Goal: Task Accomplishment & Management: Use online tool/utility

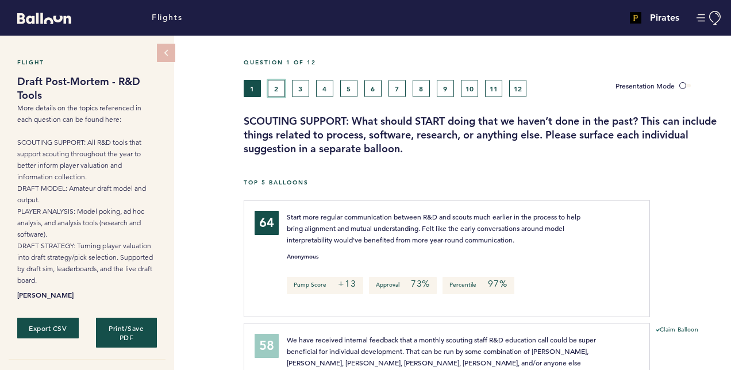
click at [283, 90] on button "2" at bounding box center [276, 88] width 17 height 17
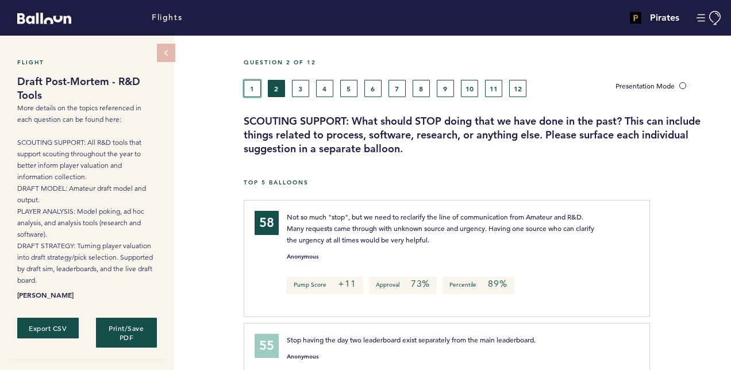
click at [250, 88] on button "1" at bounding box center [252, 88] width 17 height 17
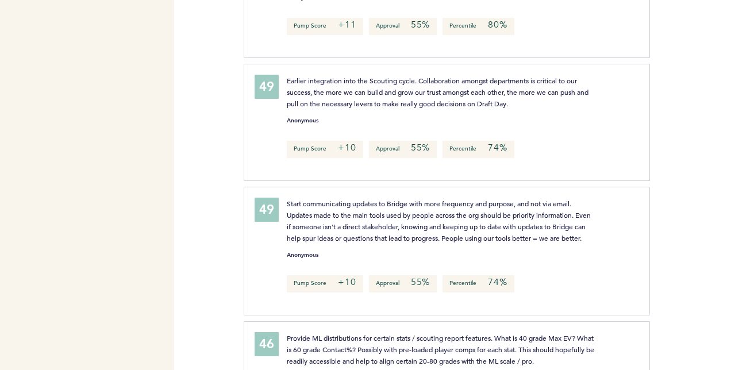
scroll to position [1044, 0]
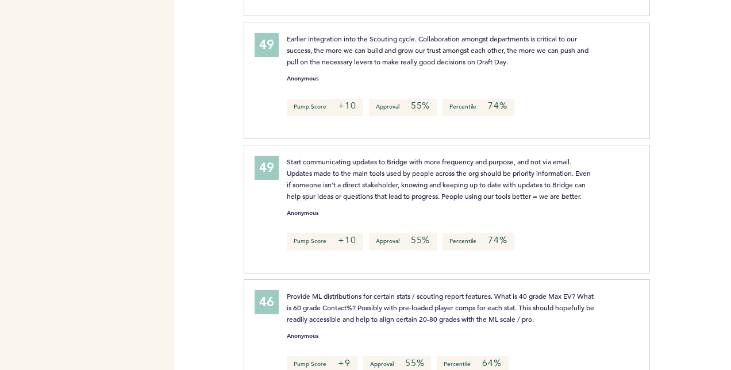
drag, startPoint x: 560, startPoint y: 209, endPoint x: 665, endPoint y: 145, distance: 122.6
click at [665, 148] on div at bounding box center [690, 214] width 81 height 132
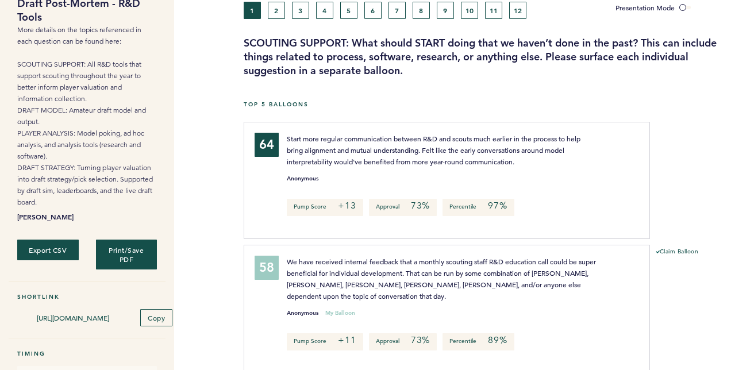
scroll to position [0, 0]
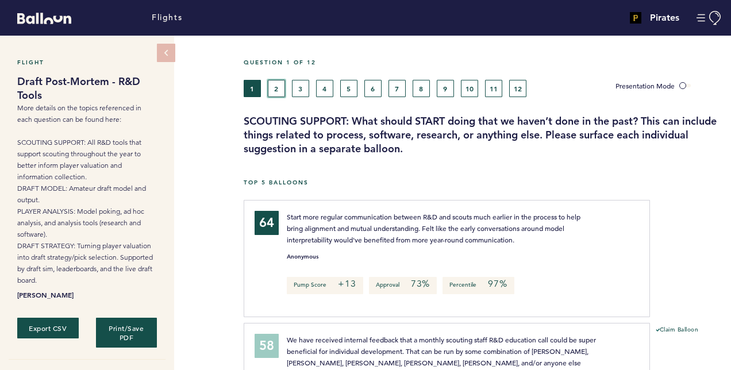
click at [277, 80] on button "2" at bounding box center [276, 88] width 17 height 17
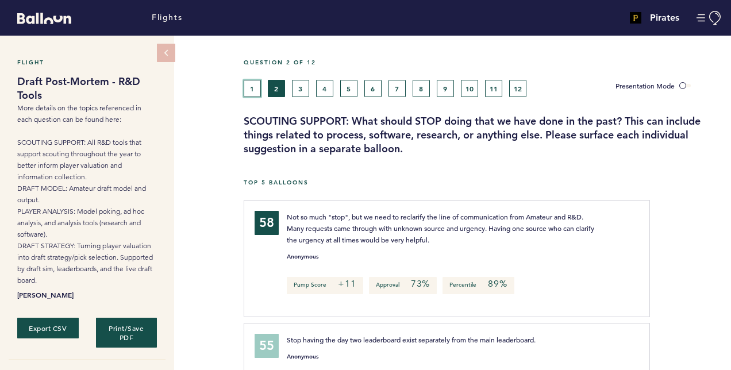
click at [253, 94] on button "1" at bounding box center [252, 88] width 17 height 17
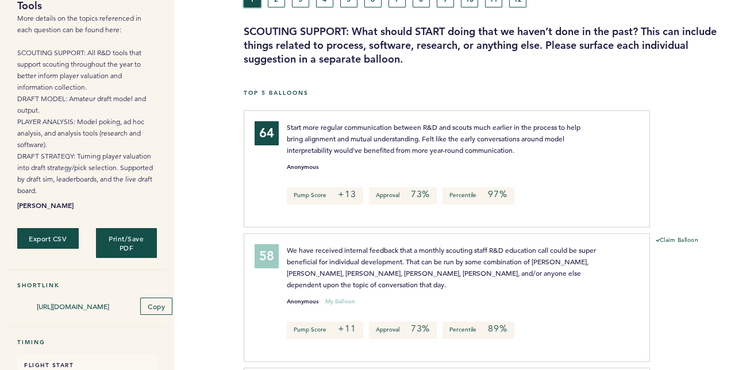
scroll to position [80, 0]
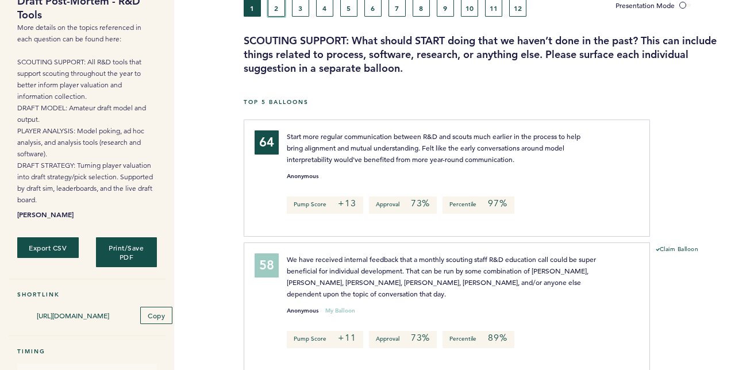
click at [280, 10] on button "2" at bounding box center [276, 7] width 17 height 17
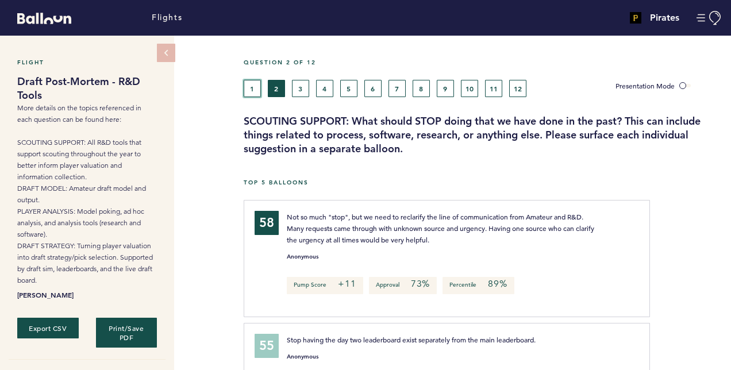
click at [258, 82] on button "1" at bounding box center [252, 88] width 17 height 17
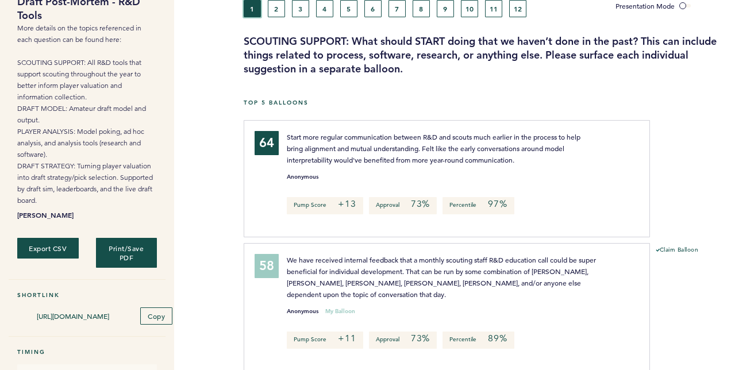
scroll to position [79, 0]
click at [275, 13] on button "2" at bounding box center [276, 9] width 17 height 17
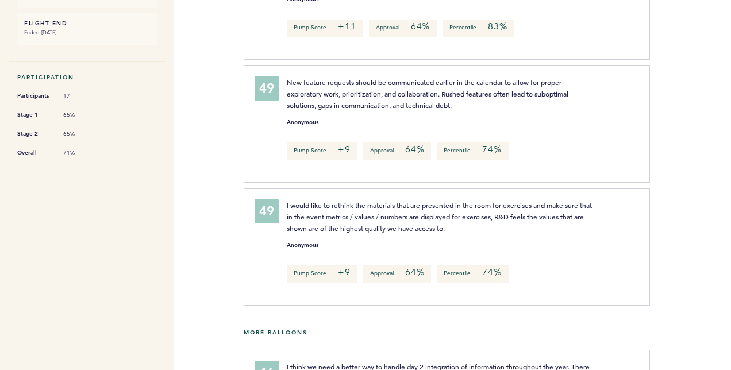
scroll to position [469, 0]
click at [674, 171] on div at bounding box center [690, 129] width 81 height 120
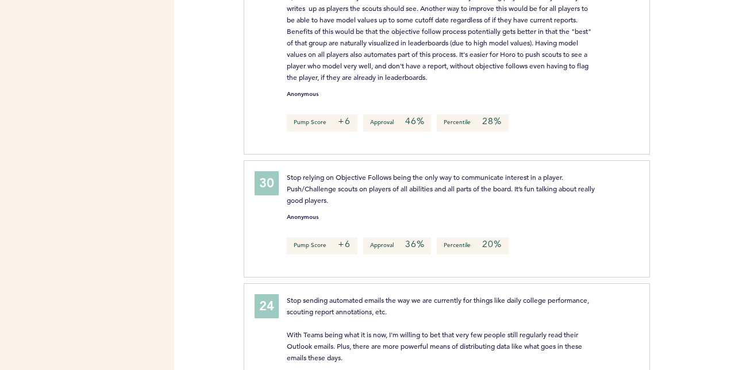
scroll to position [1242, 0]
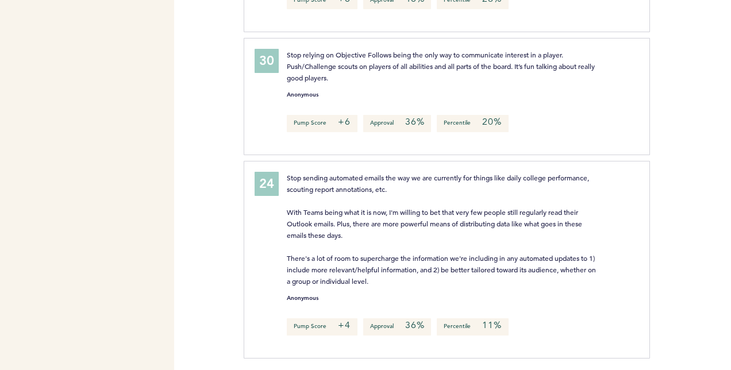
click at [616, 185] on div at bounding box center [620, 229] width 30 height 115
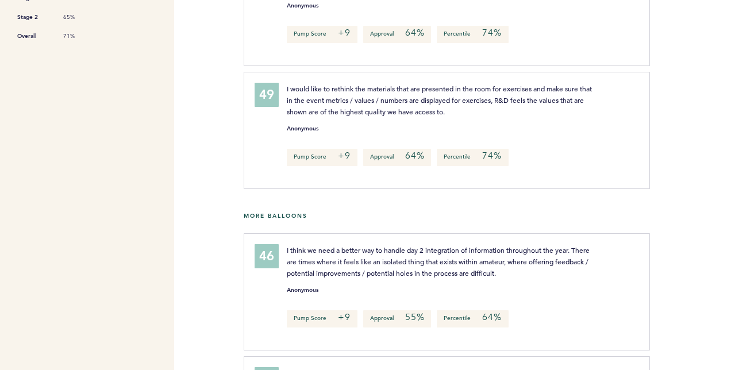
scroll to position [0, 0]
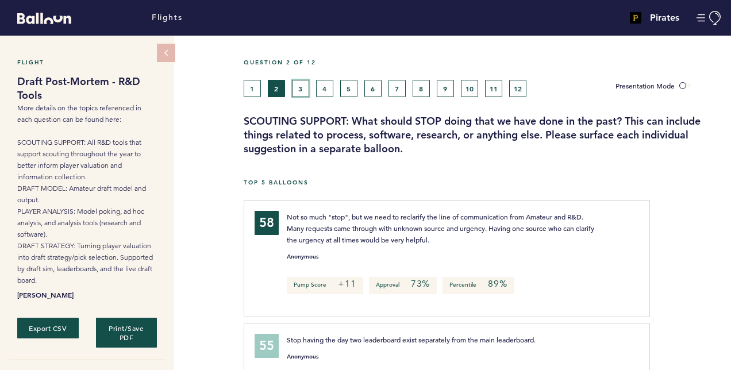
click at [301, 83] on button "3" at bounding box center [300, 88] width 17 height 17
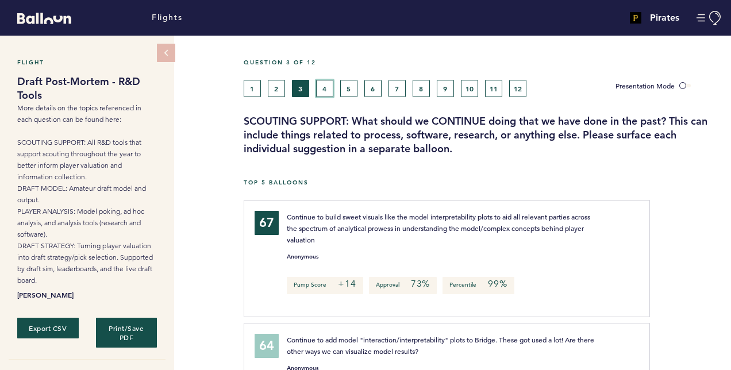
click at [327, 94] on button "4" at bounding box center [324, 88] width 17 height 17
